Goal: Task Accomplishment & Management: Manage account settings

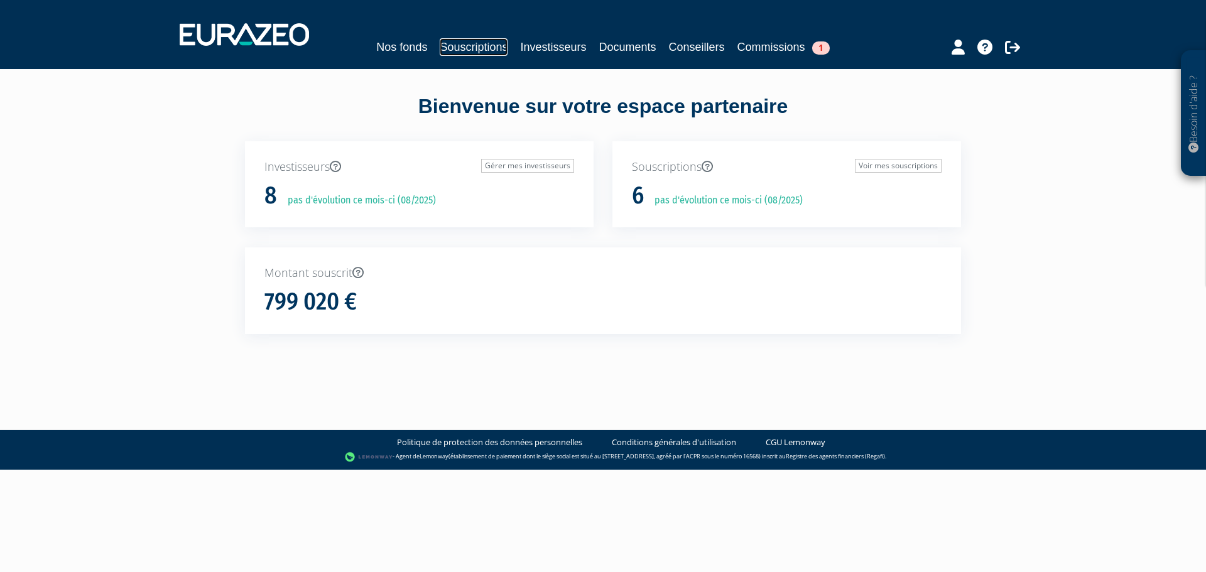
click at [482, 55] on link "Souscriptions" at bounding box center [474, 47] width 68 height 18
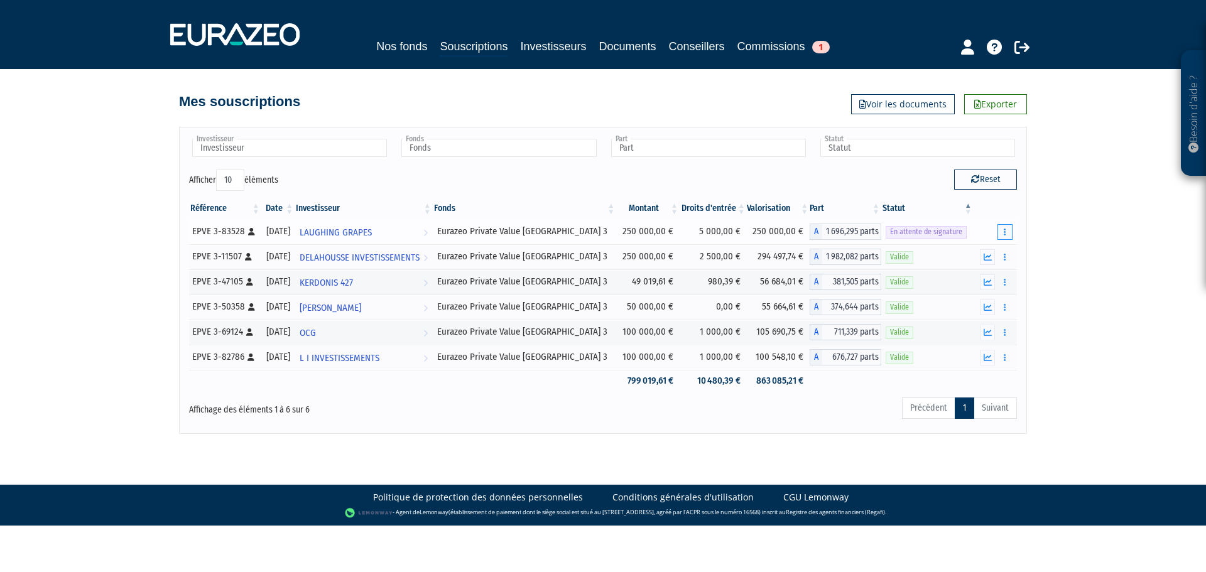
click at [1006, 230] on button "button" at bounding box center [1005, 232] width 15 height 16
click at [974, 251] on link "Renvoyer le mail" at bounding box center [973, 254] width 71 height 21
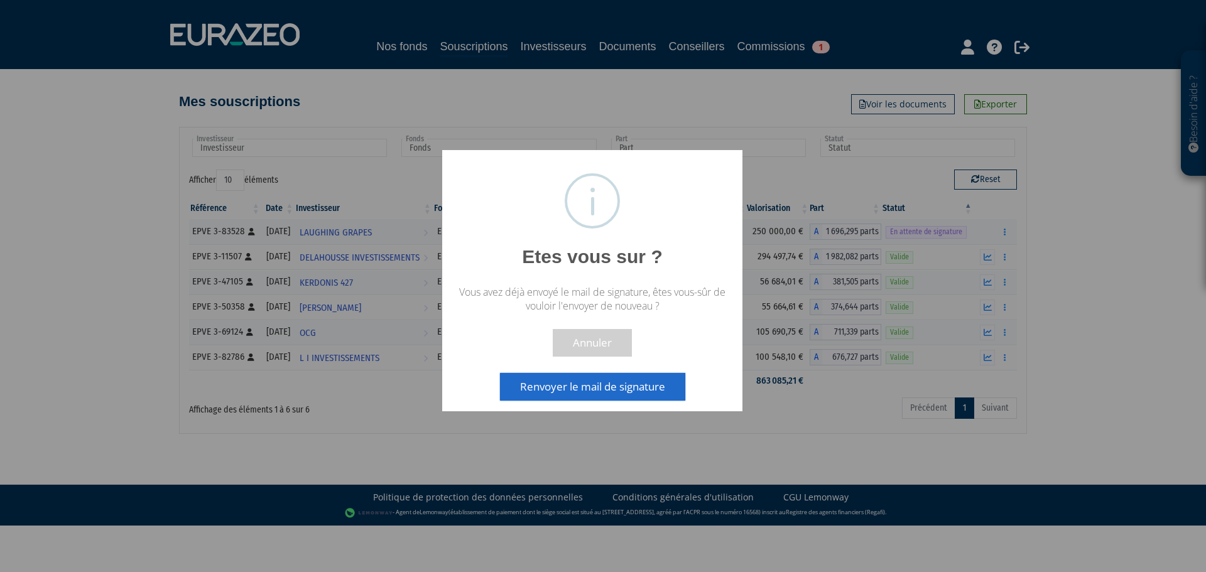
click at [587, 392] on button "Renvoyer le mail de signature" at bounding box center [592, 387] width 185 height 28
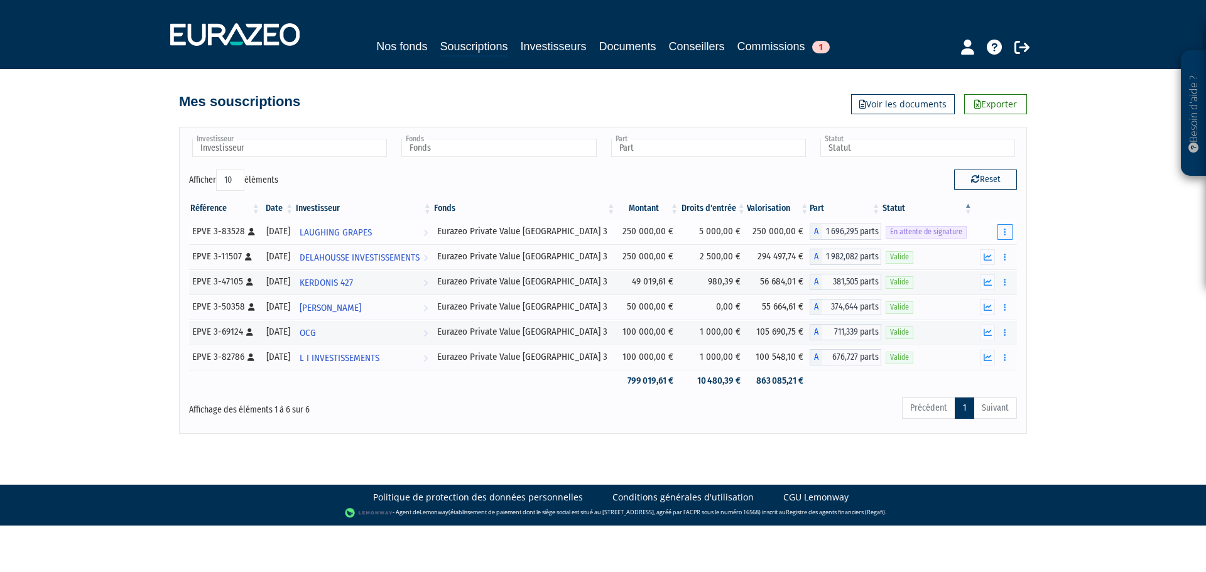
click at [1003, 230] on button "button" at bounding box center [1005, 232] width 15 height 16
click at [1076, 201] on div "Besoin d'aide ? × J'ai besoin d'aide Si vous avez une question à propos du fonc…" at bounding box center [603, 217] width 1206 height 434
click at [1006, 228] on button "button" at bounding box center [1005, 232] width 15 height 16
click at [1008, 230] on button "button" at bounding box center [1005, 232] width 15 height 16
click at [1059, 215] on div "Besoin d'aide ? × J'ai besoin d'aide Si vous avez une question à propos du fonc…" at bounding box center [603, 217] width 1206 height 434
